Goal: Task Accomplishment & Management: Manage account settings

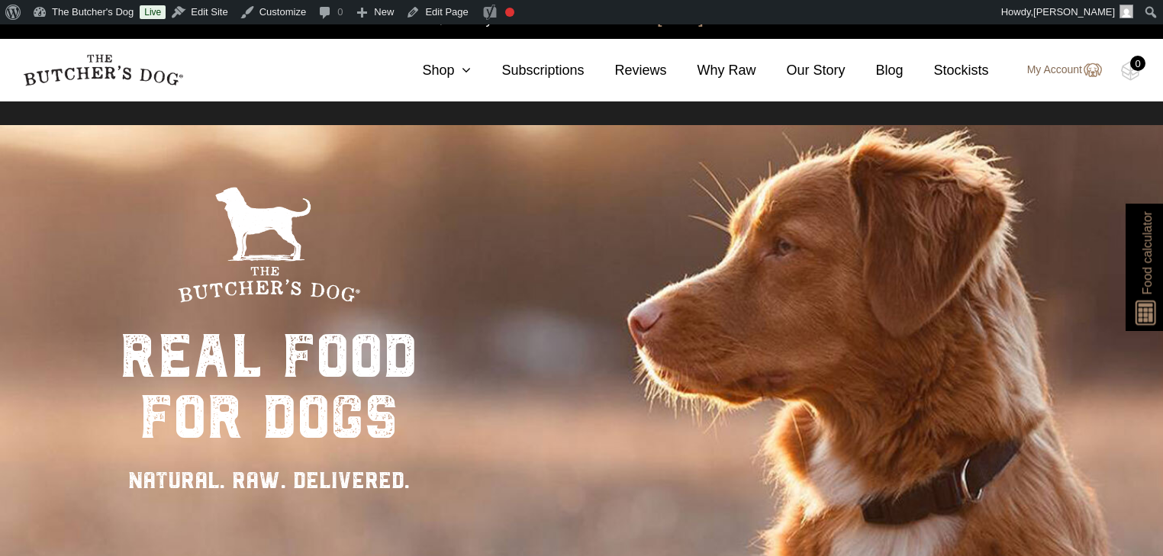
click at [1031, 71] on link "My Account" at bounding box center [1057, 70] width 90 height 18
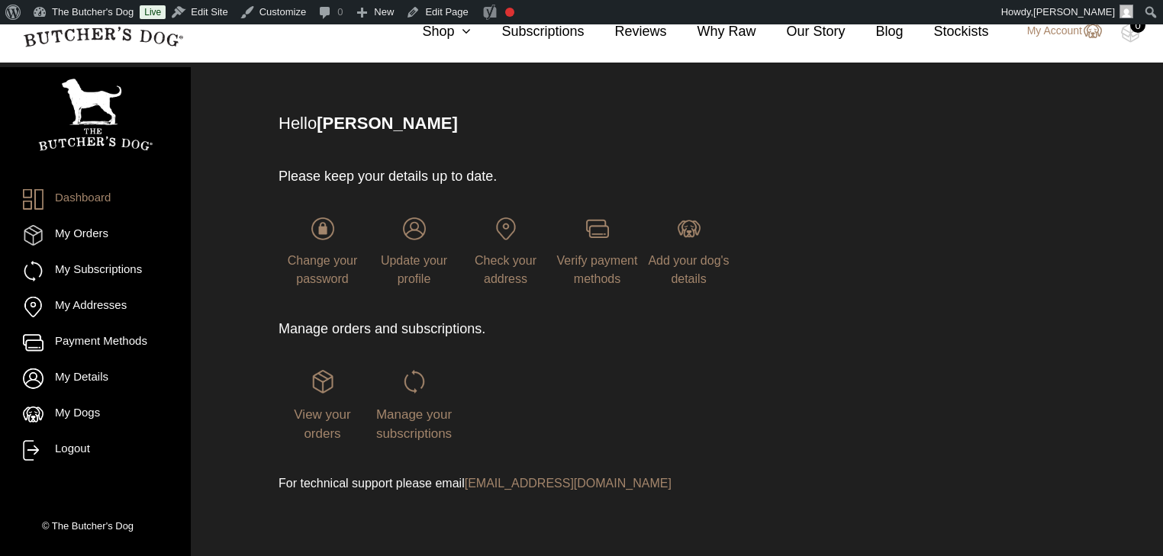
scroll to position [118, 0]
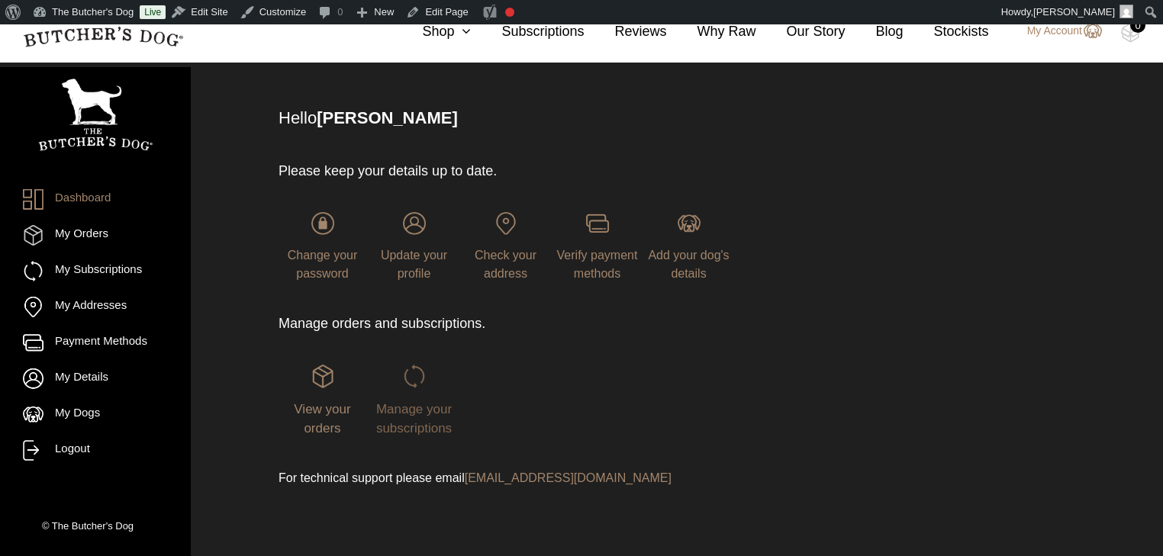
click at [414, 378] on img at bounding box center [414, 376] width 23 height 23
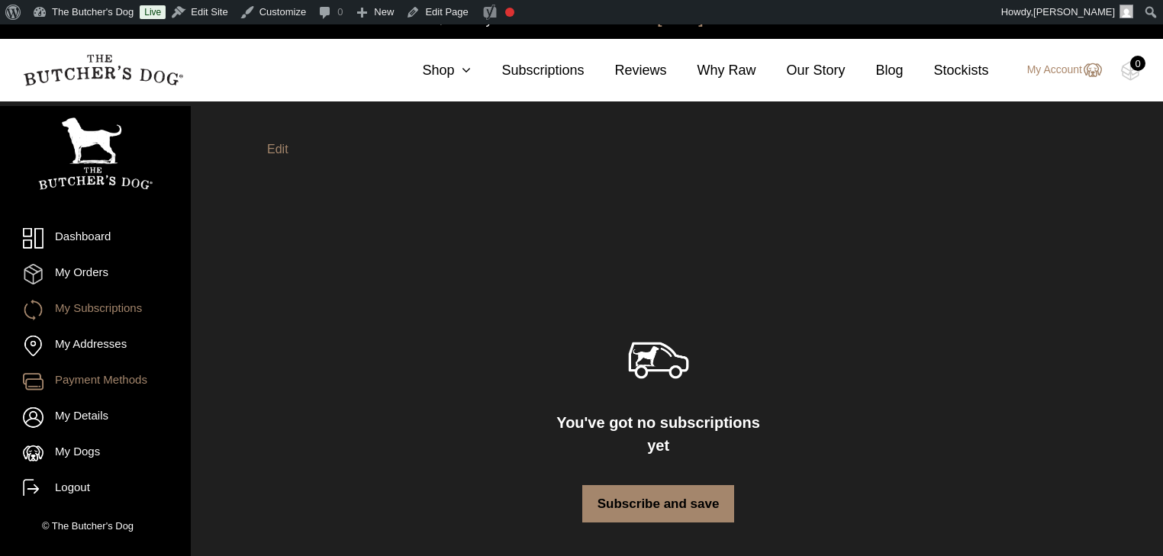
click at [122, 380] on link "Payment Methods" at bounding box center [95, 382] width 145 height 21
